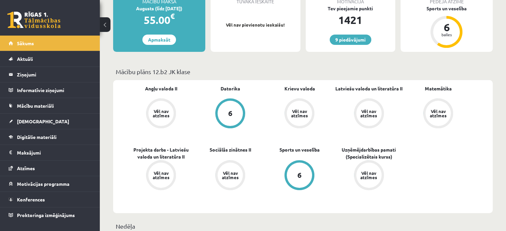
scroll to position [166, 0]
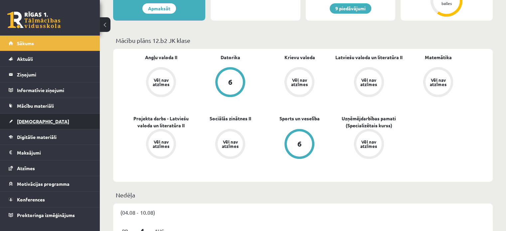
click at [29, 120] on span "[DEMOGRAPHIC_DATA]" at bounding box center [43, 121] width 52 height 6
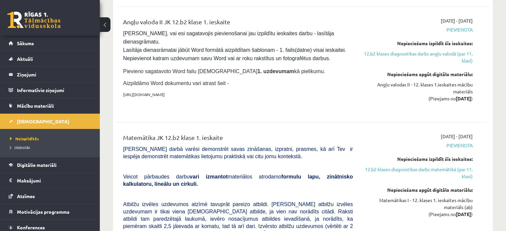
scroll to position [166, 0]
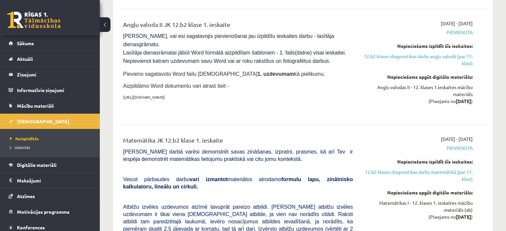
drag, startPoint x: 122, startPoint y: 86, endPoint x: 310, endPoint y: 99, distance: 187.8
click at [310, 99] on div "Angļu valoda II JK 12.b2 klase 1. ieskaite [PERSON_NAME], vai esi sagatavojis p…" at bounding box center [238, 67] width 240 height 94
copy p "[URL][DOMAIN_NAME]"
drag, startPoint x: 297, startPoint y: 88, endPoint x: 141, endPoint y: 73, distance: 156.1
drag, startPoint x: 141, startPoint y: 73, endPoint x: 307, endPoint y: 119, distance: 172.2
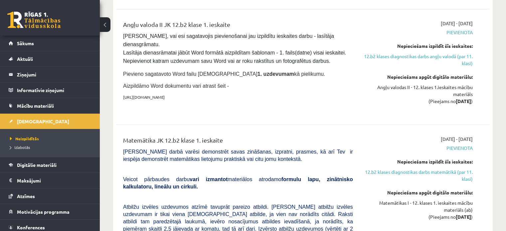
click at [323, 139] on div "Matemātika JK 12.b2 klase 1. ieskaite" at bounding box center [238, 142] width 230 height 12
drag, startPoint x: 134, startPoint y: 87, endPoint x: 303, endPoint y: 99, distance: 170.1
click at [304, 99] on div "Angļu valoda II JK 12.b2 klase 1. ieskaite [PERSON_NAME], vai esi sagatavojis p…" at bounding box center [302, 66] width 373 height 107
copy p "[URL][DOMAIN_NAME]"
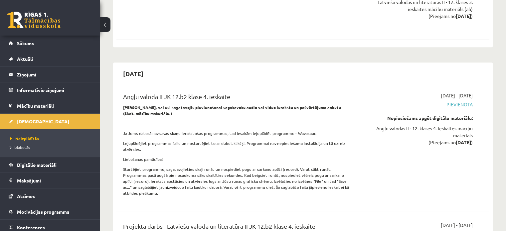
scroll to position [2949, 0]
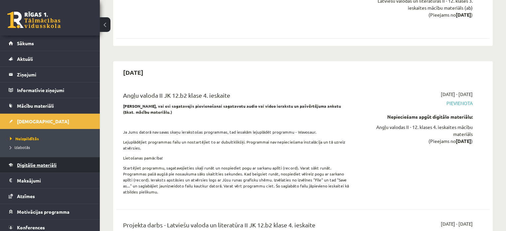
click at [70, 162] on link "Digitālie materiāli" at bounding box center [50, 164] width 83 height 15
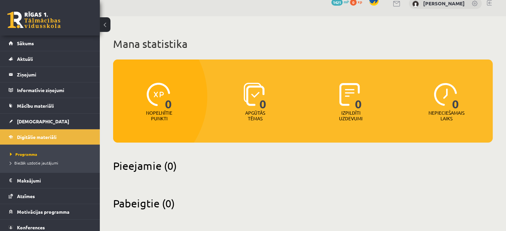
scroll to position [9, 0]
click at [39, 104] on span "Mācību materiāli" at bounding box center [35, 106] width 37 height 6
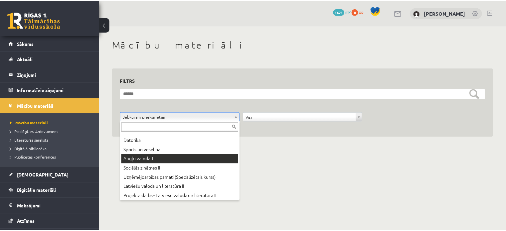
scroll to position [27, 0]
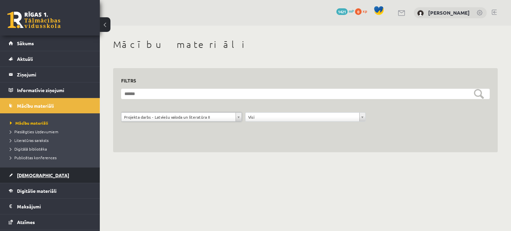
click at [58, 171] on link "[DEMOGRAPHIC_DATA]" at bounding box center [50, 175] width 83 height 15
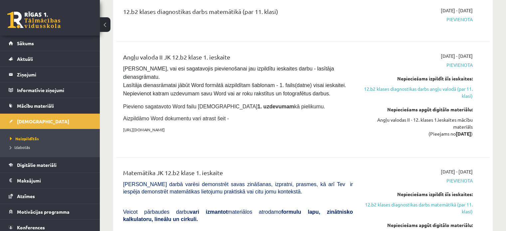
scroll to position [133, 0]
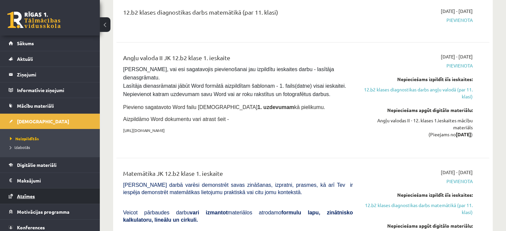
click at [34, 194] on span "Atzīmes" at bounding box center [26, 196] width 18 height 6
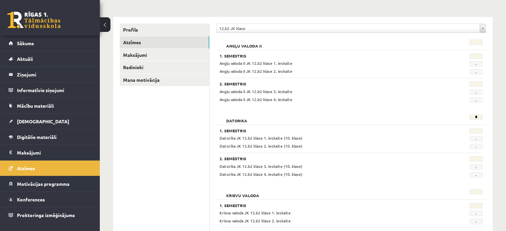
scroll to position [68, 0]
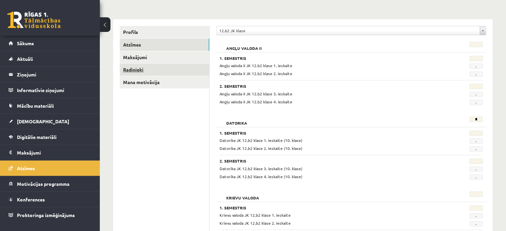
click at [149, 66] on link "Radinieki" at bounding box center [165, 70] width 90 height 12
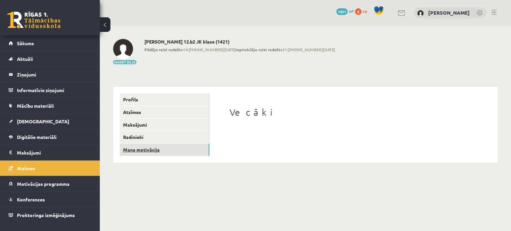
click at [137, 147] on link "Mana motivācija" at bounding box center [165, 150] width 90 height 12
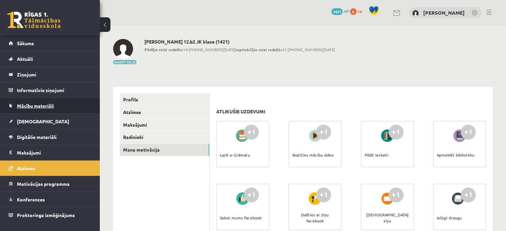
click at [47, 104] on span "Mācību materiāli" at bounding box center [35, 106] width 37 height 6
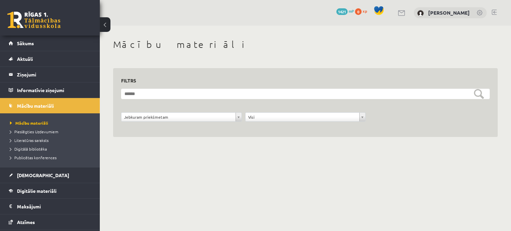
click at [484, 12] on div "[PERSON_NAME]" at bounding box center [450, 12] width 73 height 11
click at [480, 15] on link at bounding box center [480, 13] width 7 height 7
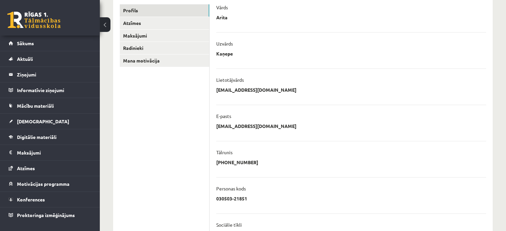
scroll to position [74, 0]
